Goal: Check status

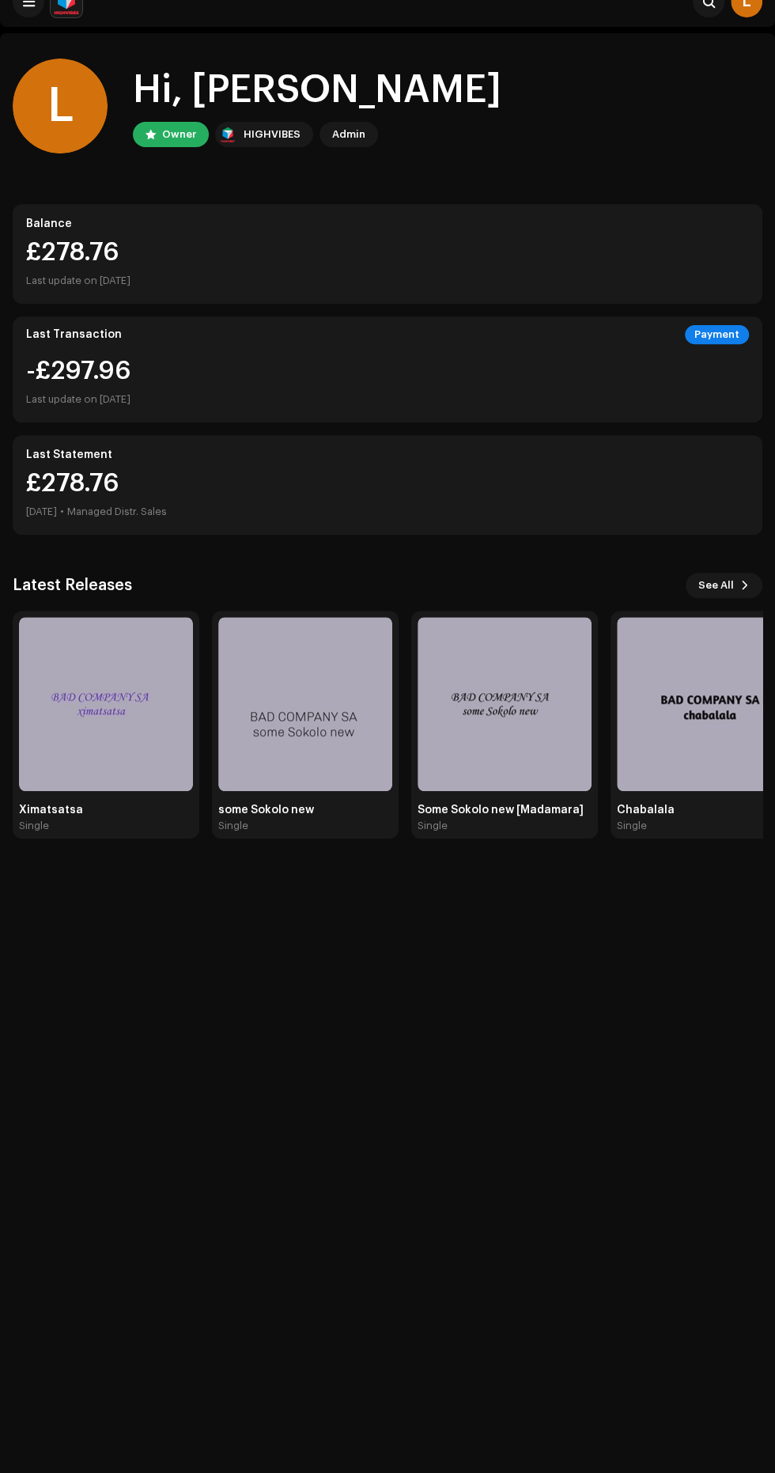
scroll to position [31, 0]
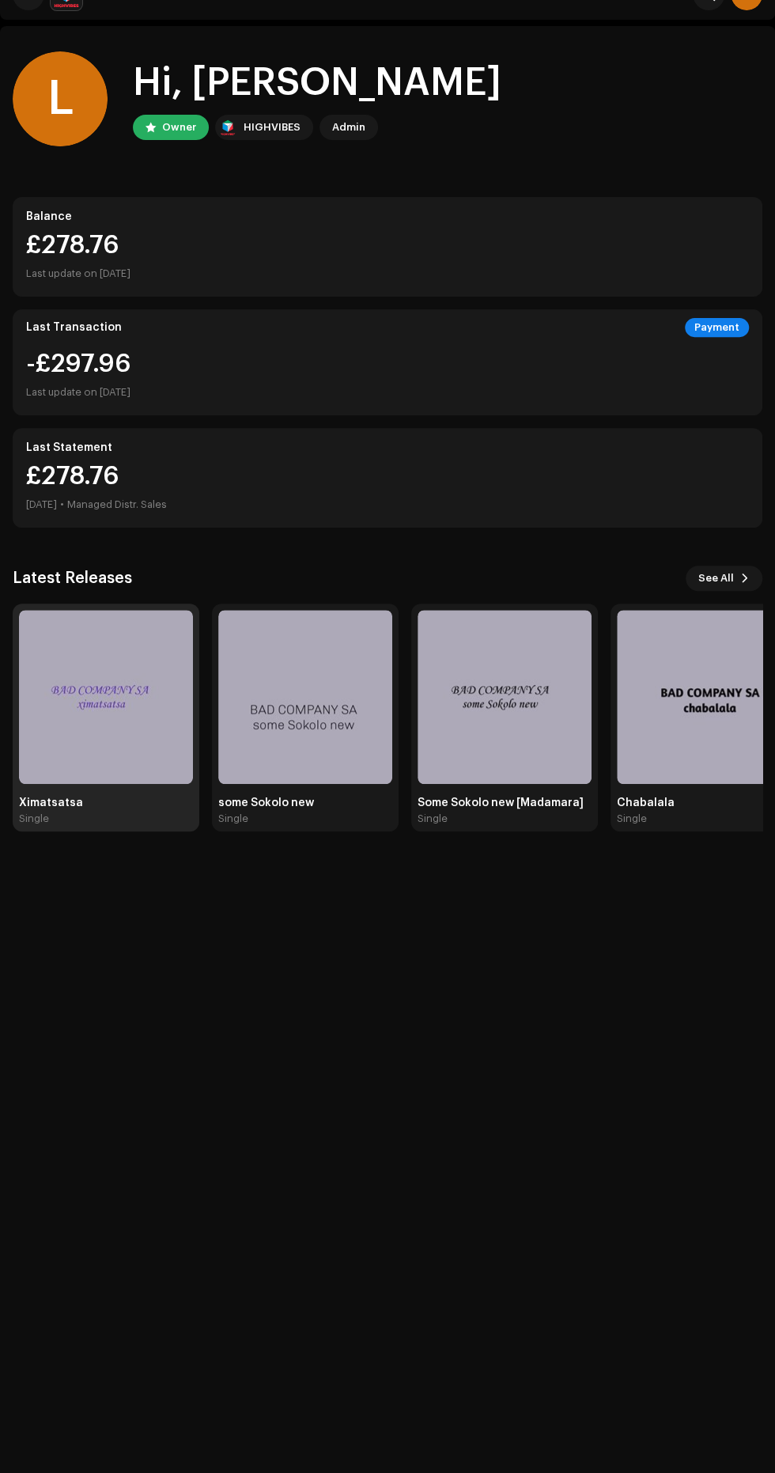
click at [138, 732] on img at bounding box center [106, 697] width 174 height 174
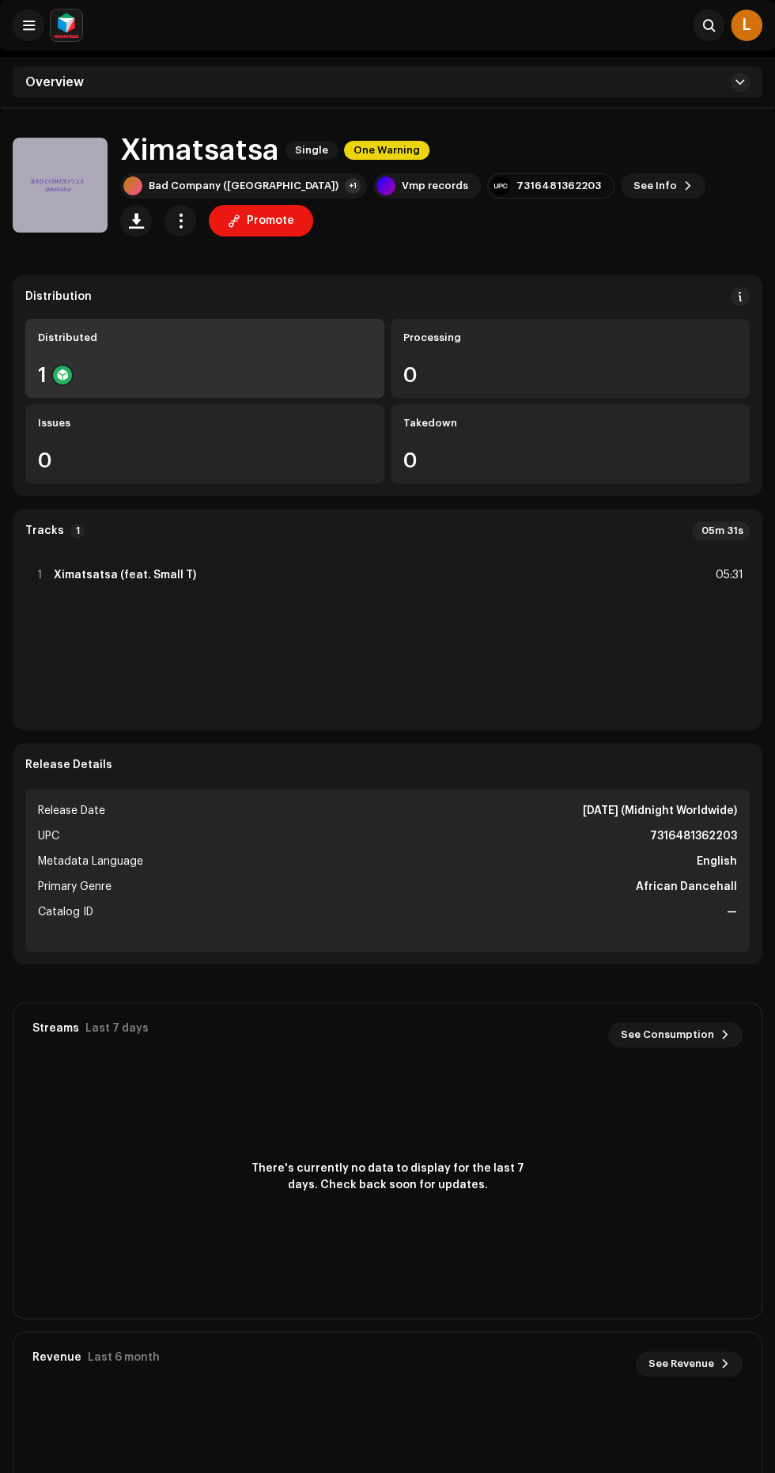
click at [142, 370] on div "1" at bounding box center [205, 375] width 334 height 21
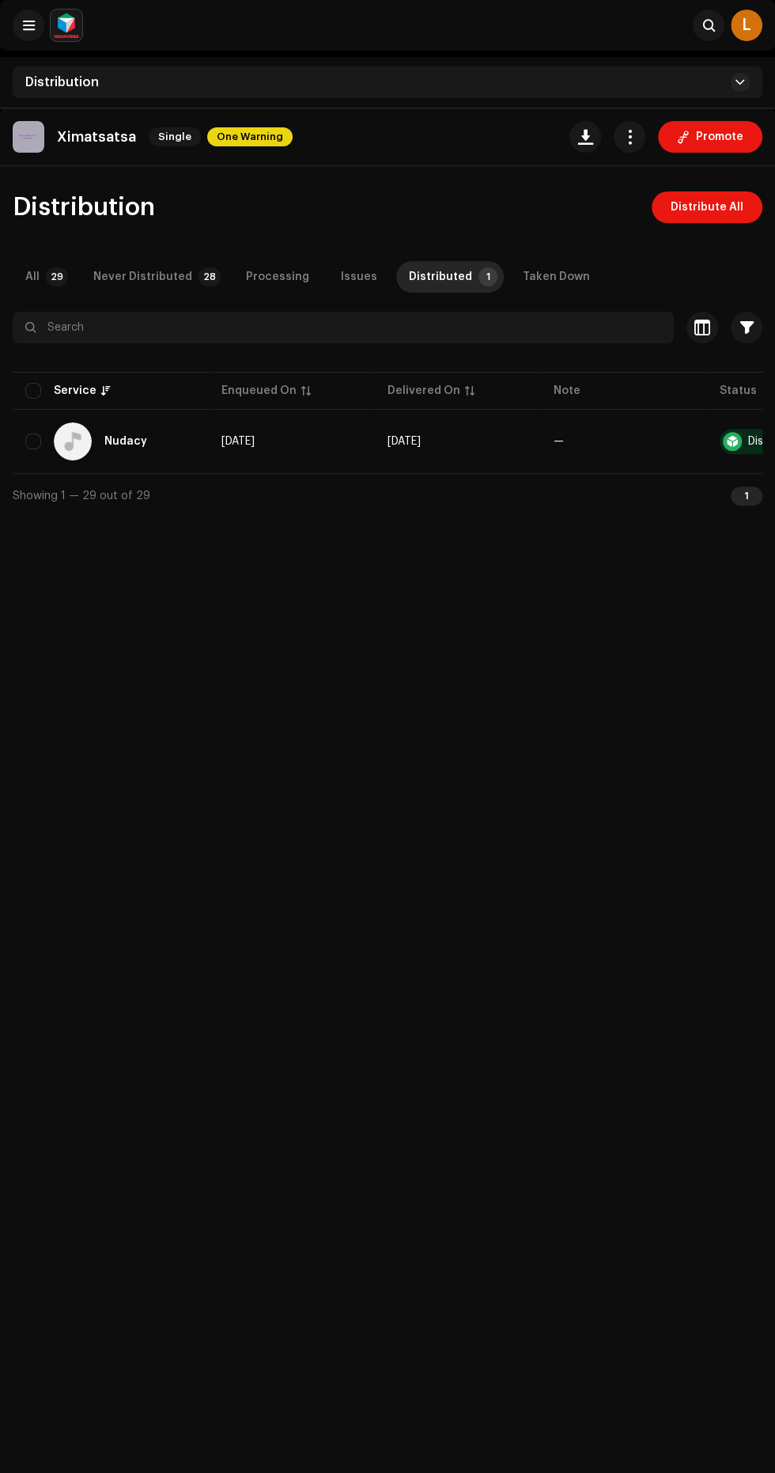
scroll to position [31, 0]
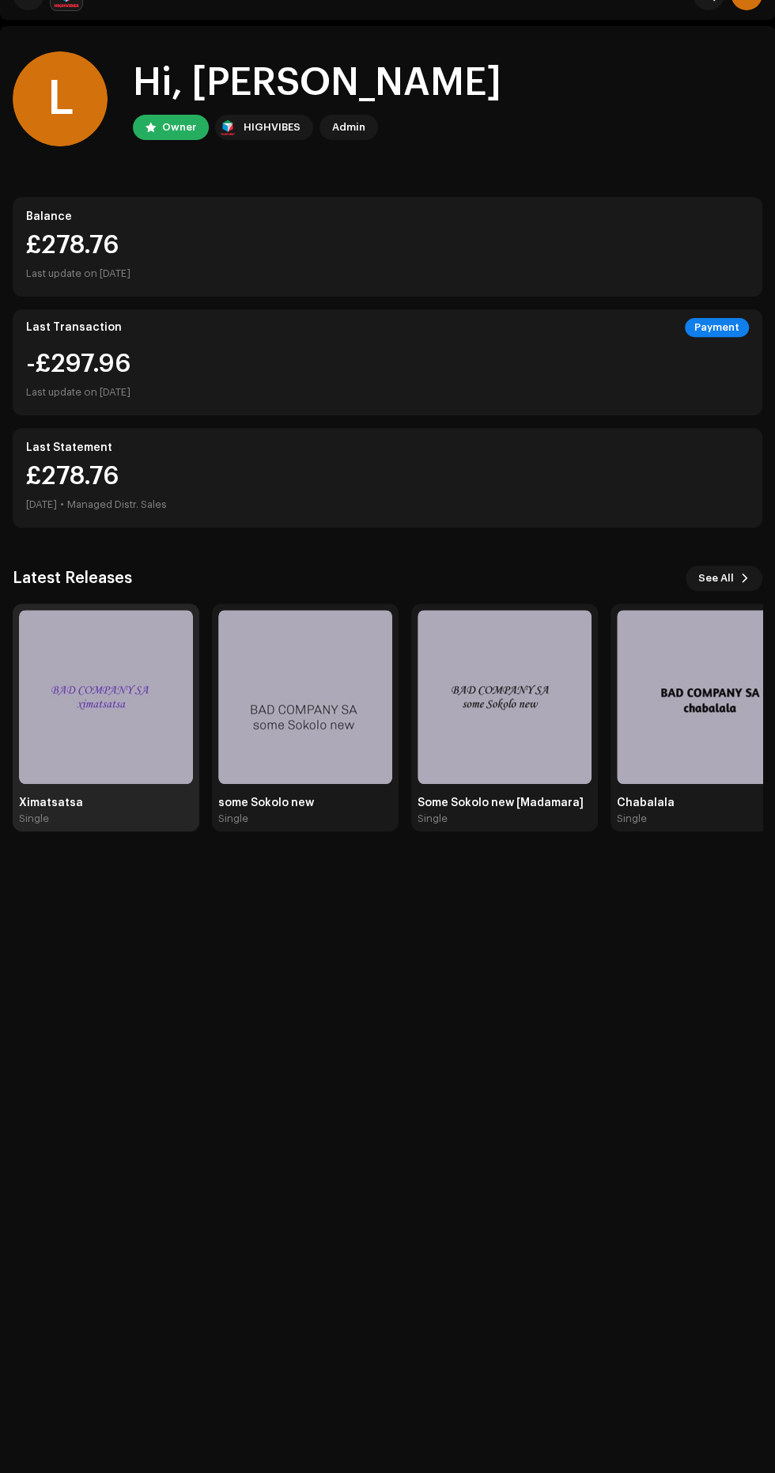
click at [104, 683] on img at bounding box center [106, 697] width 174 height 174
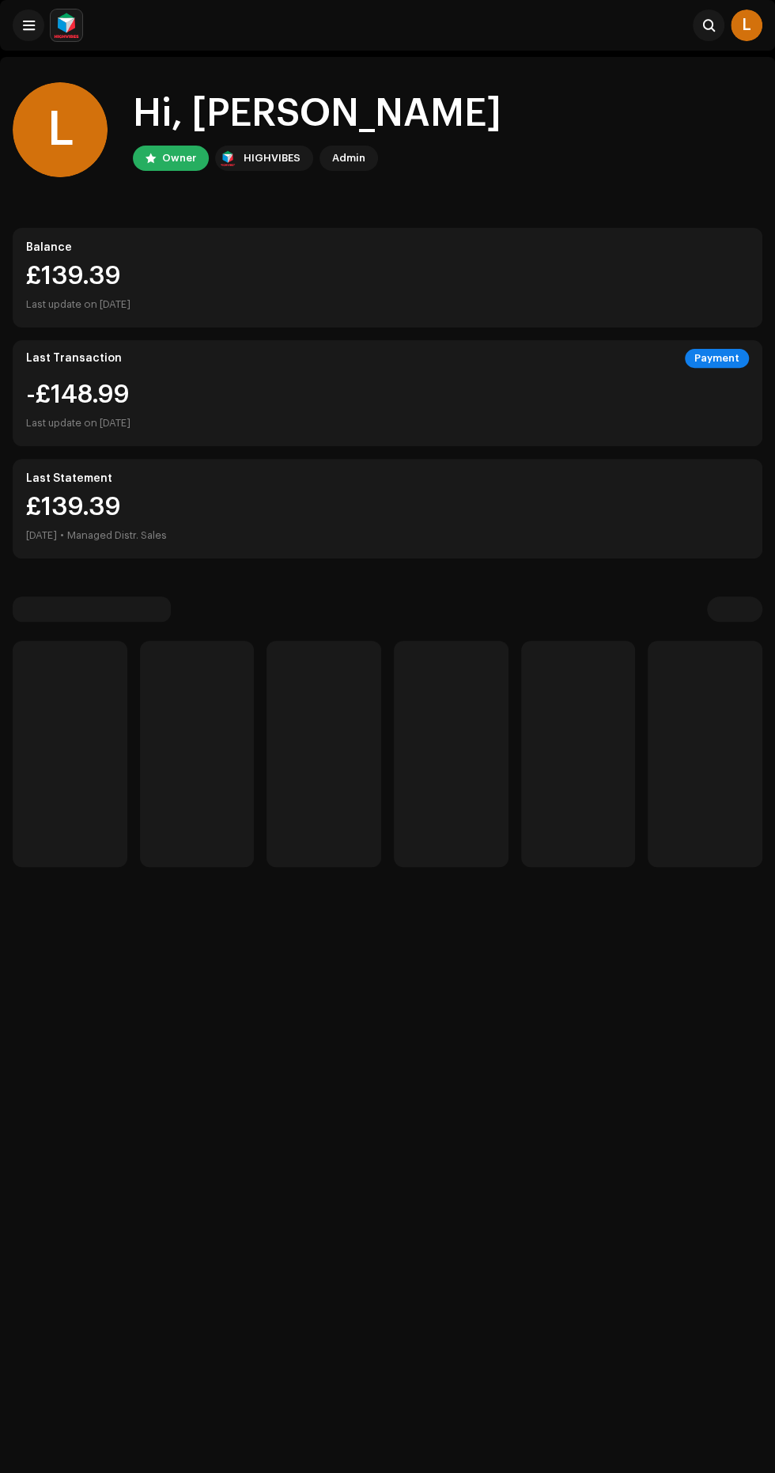
scroll to position [31, 0]
